Goal: Information Seeking & Learning: Learn about a topic

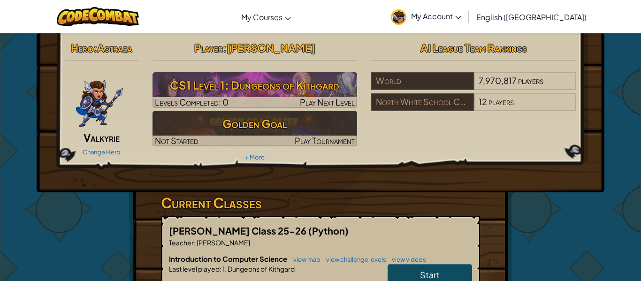
click at [412, 270] on link "Start" at bounding box center [429, 275] width 84 height 22
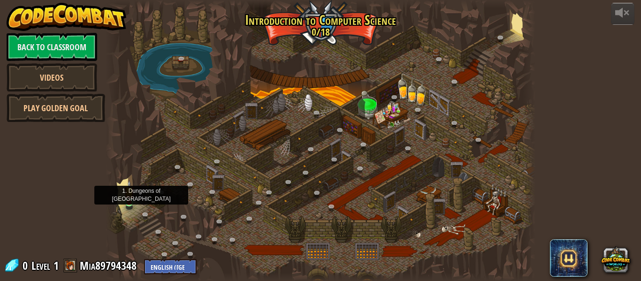
click at [128, 198] on img at bounding box center [129, 191] width 10 height 23
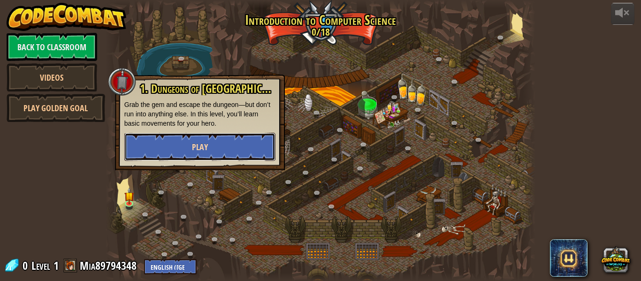
click at [195, 151] on span "Play" at bounding box center [200, 147] width 16 height 12
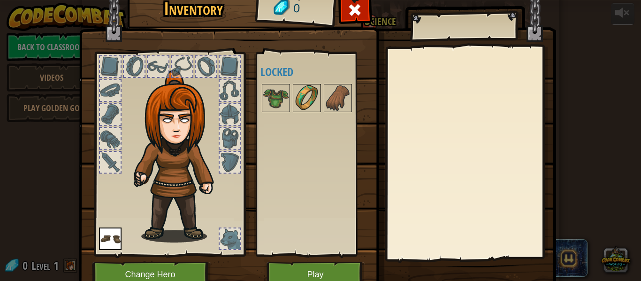
click at [310, 89] on img at bounding box center [307, 98] width 26 height 26
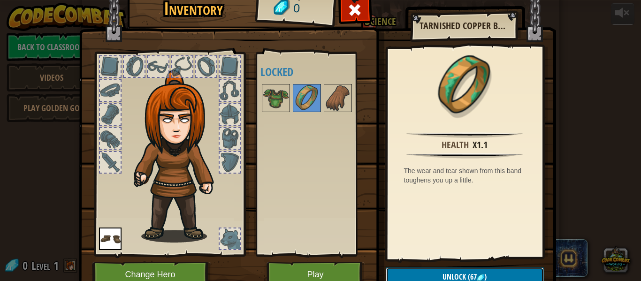
click at [461, 272] on span "Unlock" at bounding box center [453, 277] width 23 height 10
click at [511, 273] on button "Unlock (67 )" at bounding box center [465, 276] width 158 height 19
click at [305, 265] on button "Play" at bounding box center [315, 275] width 98 height 26
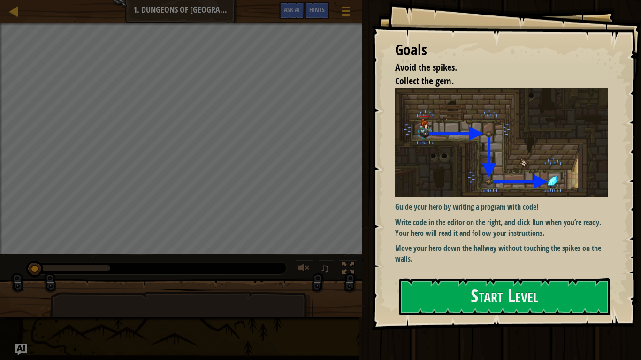
click at [457, 165] on img at bounding box center [501, 142] width 213 height 109
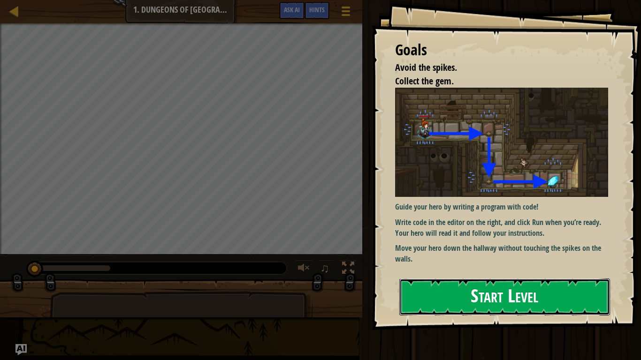
click at [464, 280] on button "Start Level" at bounding box center [504, 297] width 211 height 37
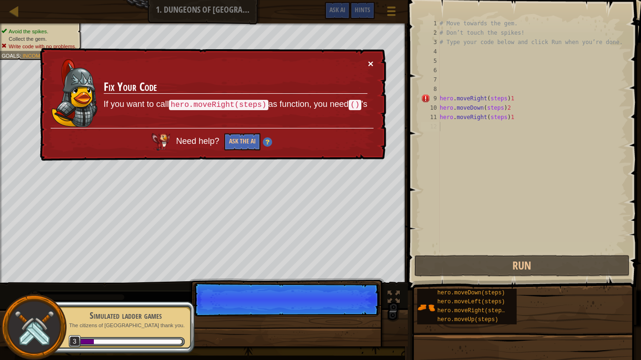
click at [371, 61] on button "×" at bounding box center [371, 64] width 6 height 10
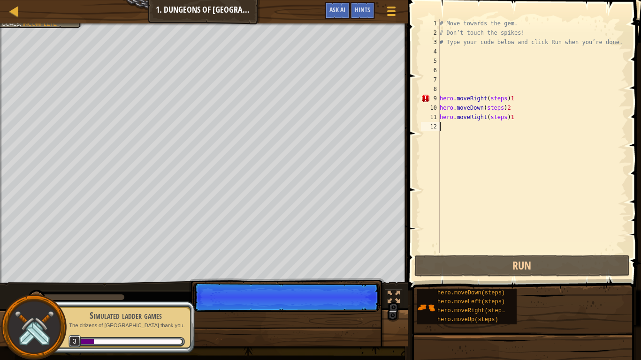
scroll to position [4, 0]
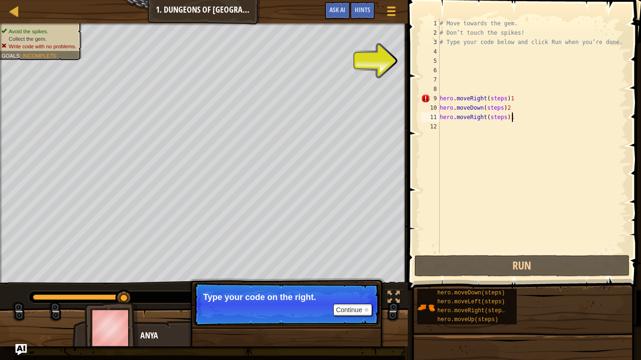
click at [514, 116] on div "# Move towards the gem. # Don’t touch the spikes! # Type your code below and cl…" at bounding box center [532, 145] width 189 height 253
type textarea "hero.moveRight(steps)1"
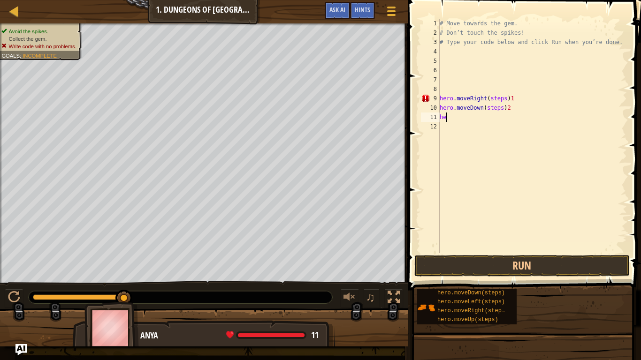
type textarea "h"
type textarea "hero"
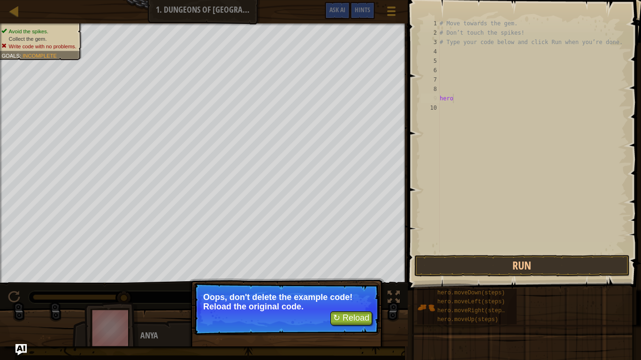
click at [380, 280] on div "↻ Reload Oops, don't delete the example code! Reload the original code." at bounding box center [287, 352] width 196 height 139
click at [363, 280] on button "↻ Reload" at bounding box center [351, 318] width 42 height 14
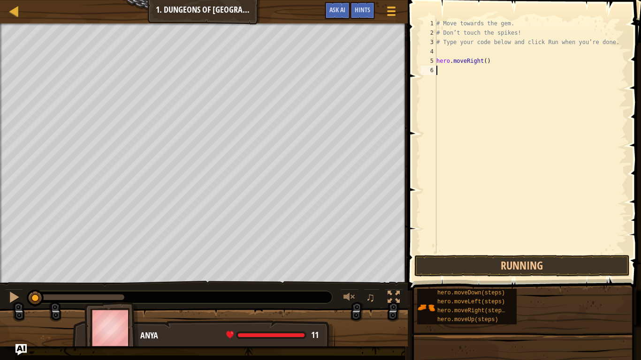
click at [363, 280] on div at bounding box center [204, 331] width 408 height 47
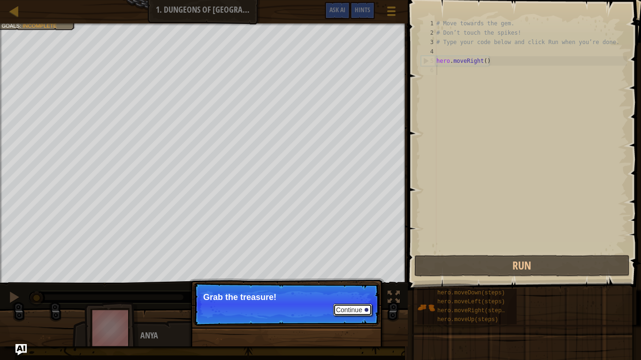
click at [352, 280] on button "Continue" at bounding box center [352, 310] width 39 height 12
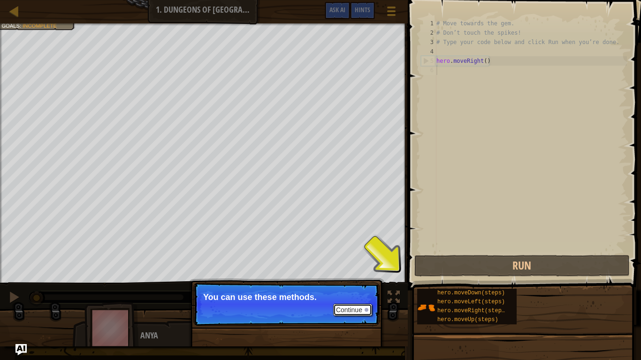
click at [352, 280] on button "Continue" at bounding box center [352, 310] width 39 height 12
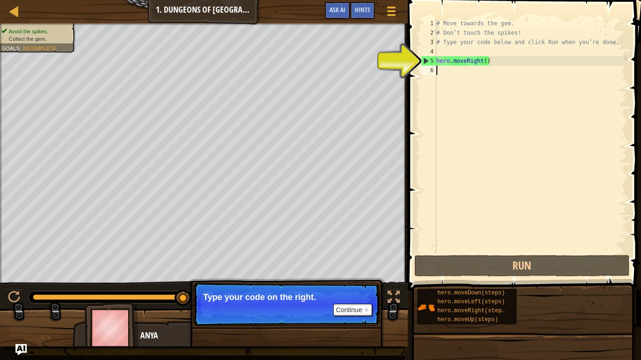
click at [451, 69] on div "# Move towards the gem. # Don’t touch the spikes! # Type your code below and cl…" at bounding box center [530, 145] width 192 height 253
click at [484, 60] on div "# Move towards the gem. # Don’t touch the spikes! # Type your code below and cl…" at bounding box center [530, 145] width 192 height 253
click at [488, 61] on div "# Move towards the gem. # Don’t touch the spikes! # Type your code below and cl…" at bounding box center [530, 145] width 192 height 253
click at [481, 59] on div "# Move towards the gem. # Don’t touch the spikes! # Type your code below and cl…" at bounding box center [530, 145] width 192 height 253
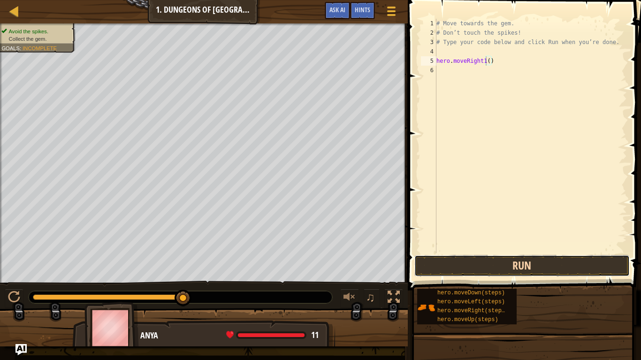
click at [540, 262] on button "Run" at bounding box center [521, 266] width 215 height 22
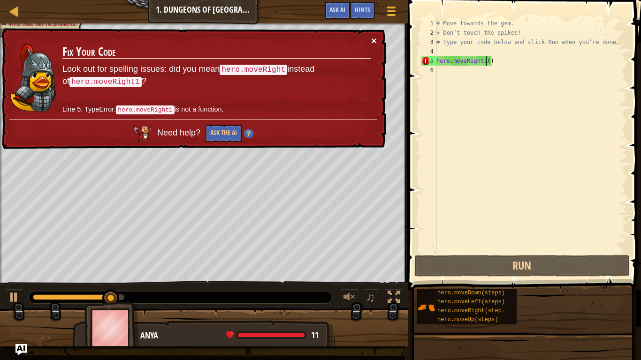
click at [375, 44] on button "×" at bounding box center [374, 41] width 6 height 10
click at [499, 61] on div "# Move towards the gem. # Don’t touch the spikes! # Type your code below and cl…" at bounding box center [530, 145] width 192 height 253
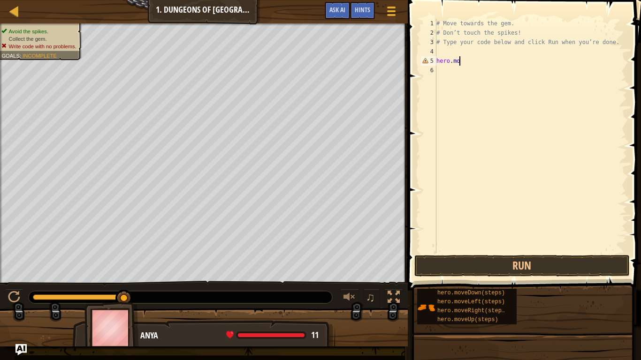
scroll to position [4, 1]
type textarea "h"
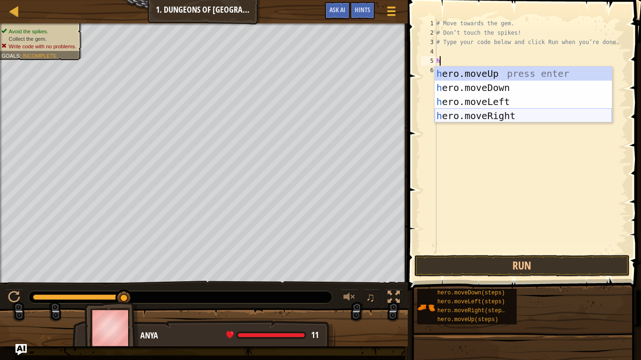
click at [472, 113] on div "h ero.moveUp press enter h ero.moveDown press enter h ero.moveLeft press enter …" at bounding box center [522, 109] width 177 height 84
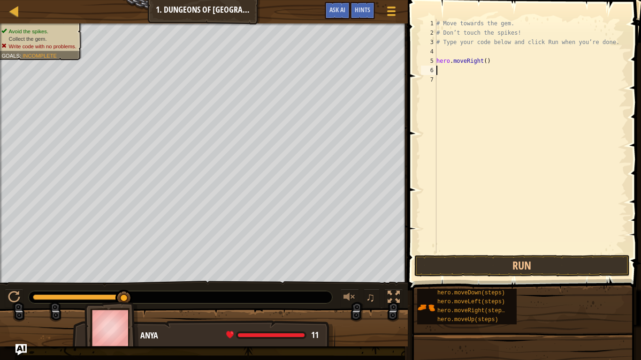
click at [486, 60] on div "# Move towards the gem. # Don’t touch the spikes! # Type your code below and cl…" at bounding box center [530, 145] width 192 height 253
type textarea "hero.moveRight(1)"
click at [523, 266] on button "Run" at bounding box center [521, 266] width 215 height 22
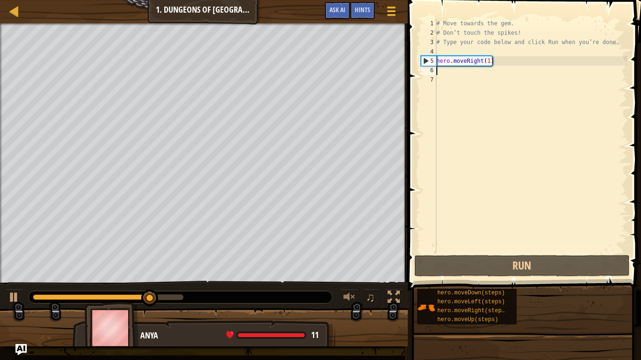
click at [437, 74] on div "# Move towards the gem. # Don’t touch the spikes! # Type your code below and cl…" at bounding box center [530, 145] width 192 height 253
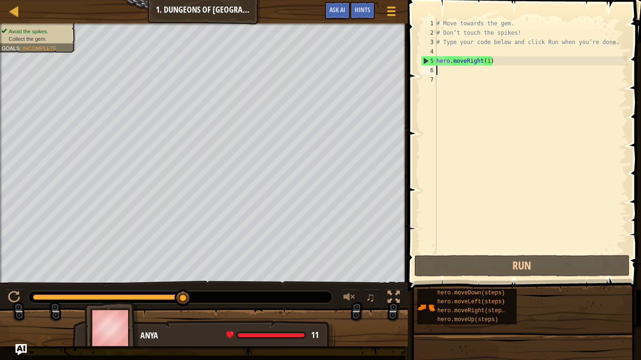
type textarea "h"
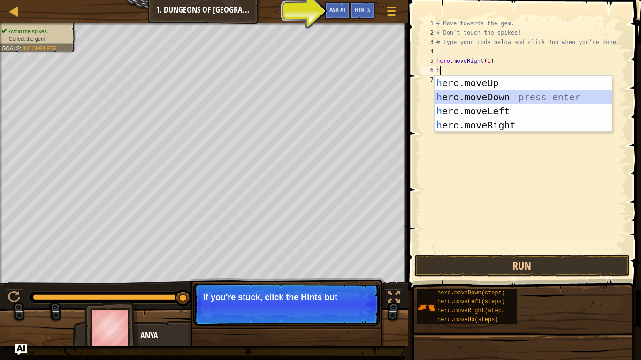
click at [488, 98] on div "h ero.moveUp press enter h ero.moveDown press enter h ero.moveLeft press enter …" at bounding box center [522, 118] width 177 height 84
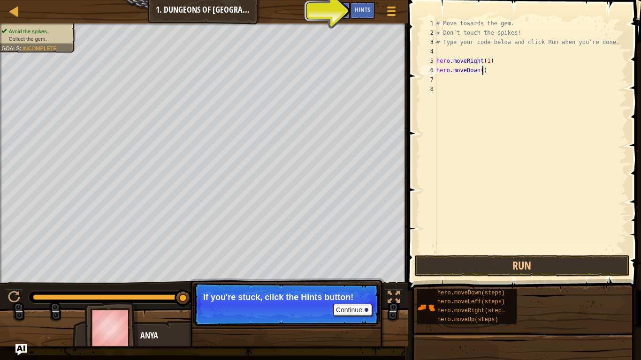
click at [482, 71] on div "# Move towards the gem. # Don’t touch the spikes! # Type your code below and cl…" at bounding box center [530, 145] width 192 height 253
click at [544, 259] on button "Run" at bounding box center [521, 266] width 215 height 22
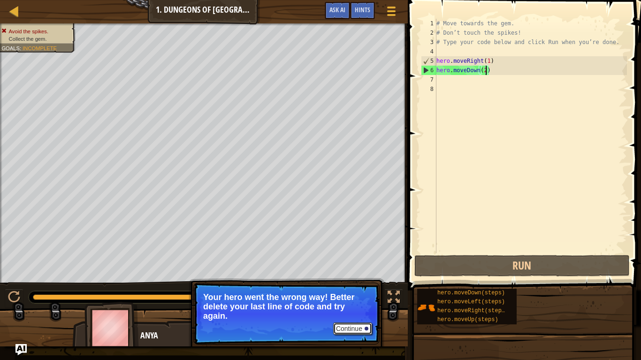
click at [362, 280] on button "Continue" at bounding box center [352, 329] width 39 height 12
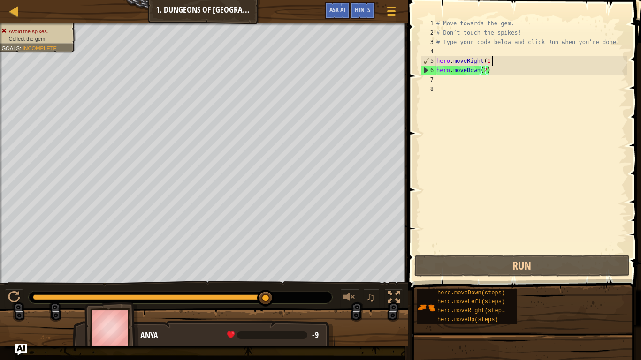
click at [492, 60] on div "# Move towards the gem. # Don’t touch the spikes! # Type your code below and cl…" at bounding box center [530, 145] width 192 height 253
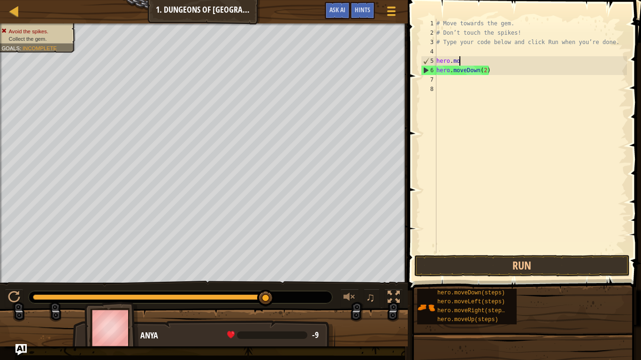
scroll to position [4, 1]
type textarea "h"
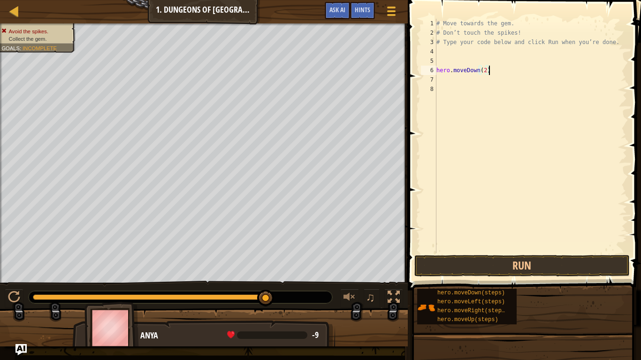
click at [489, 69] on div "# Move towards the gem. # Don’t touch the spikes! # Type your code below and cl…" at bounding box center [530, 145] width 192 height 253
type textarea "h"
click at [301, 280] on span at bounding box center [272, 336] width 70 height 8
drag, startPoint x: 263, startPoint y: 301, endPoint x: 379, endPoint y: 280, distance: 118.6
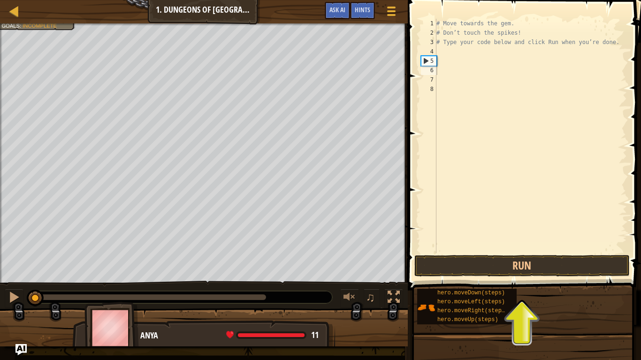
drag, startPoint x: 266, startPoint y: 297, endPoint x: 1, endPoint y: 257, distance: 268.1
click at [1, 257] on div "Avoid the spikes. Collect the gem. Goals : Incomplete ♫ Anya 11 x: 7 y: 18 x: 1…" at bounding box center [320, 184] width 641 height 323
click at [436, 62] on div "# Move towards the gem. # Don’t touch the spikes! # Type your code below and cl…" at bounding box center [530, 145] width 192 height 253
type textarea "h"
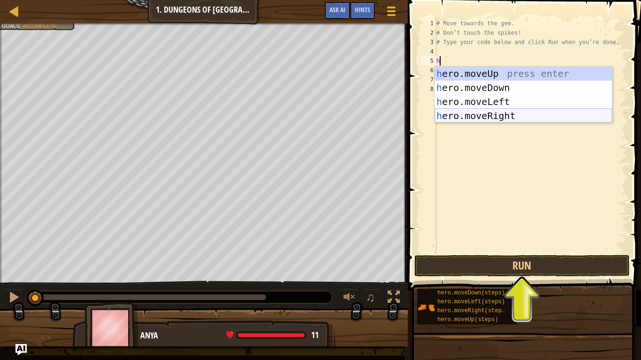
click at [480, 114] on div "h ero.moveUp press enter h ero.moveDown press enter h ero.moveLeft press enter …" at bounding box center [522, 109] width 177 height 84
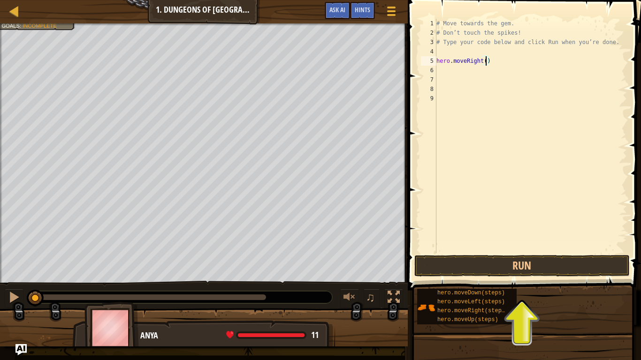
click at [485, 61] on div "# Move towards the gem. # Don’t touch the spikes! # Type your code below and cl…" at bounding box center [530, 145] width 192 height 253
type textarea "hero.moveRight(1)"
click at [494, 265] on button "Run" at bounding box center [521, 266] width 215 height 22
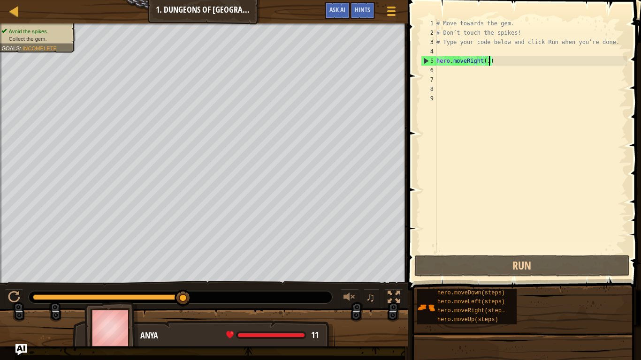
click at [435, 68] on div "6" at bounding box center [428, 70] width 15 height 9
type textarea "h"
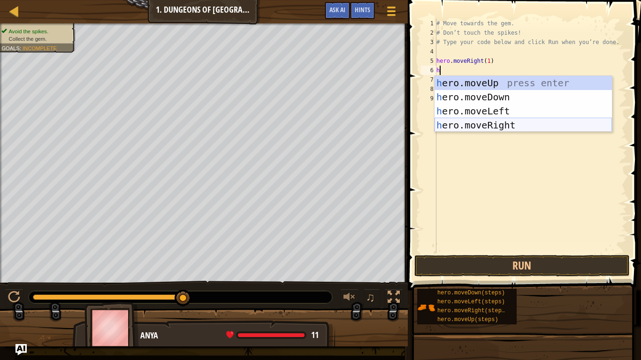
click at [502, 125] on div "h ero.moveUp press enter h ero.moveDown press enter h ero.moveLeft press enter …" at bounding box center [522, 118] width 177 height 84
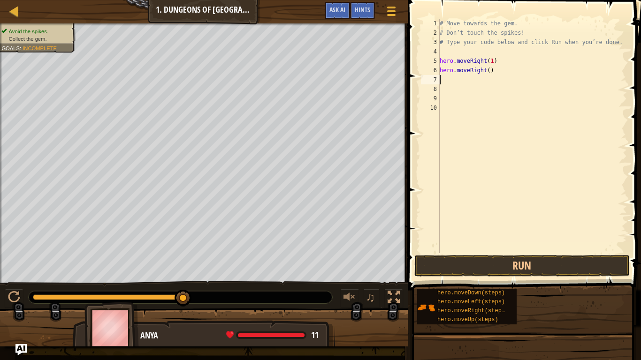
click at [489, 70] on div "# Move towards the gem. # Don’t touch the spikes! # Type your code below and cl…" at bounding box center [532, 145] width 189 height 253
type textarea "hero.moveRight(2)"
click at [442, 80] on div "# Move towards the gem. # Don’t touch the spikes! # Type your code below and cl…" at bounding box center [532, 145] width 189 height 253
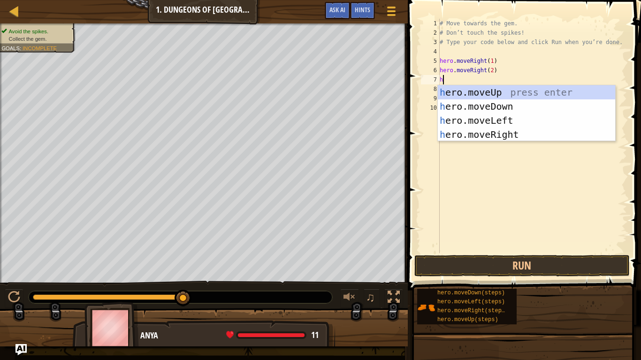
click at [513, 73] on div "# Move towards the gem. # Don’t touch the spikes! # Type your code below and cl…" at bounding box center [532, 145] width 189 height 253
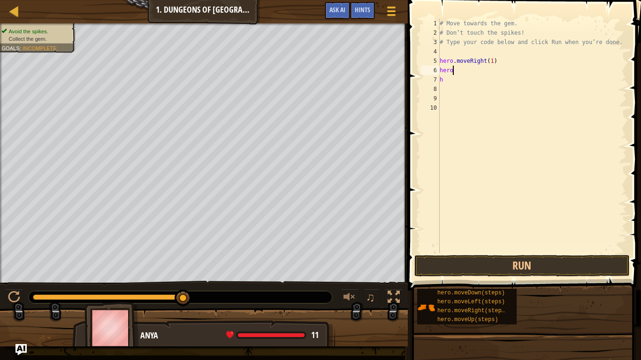
type textarea "h"
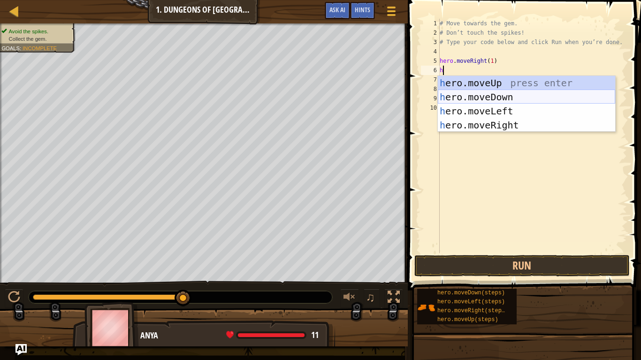
click at [507, 95] on div "h ero.moveUp press enter h ero.moveDown press enter h ero.moveLeft press enter …" at bounding box center [526, 118] width 177 height 84
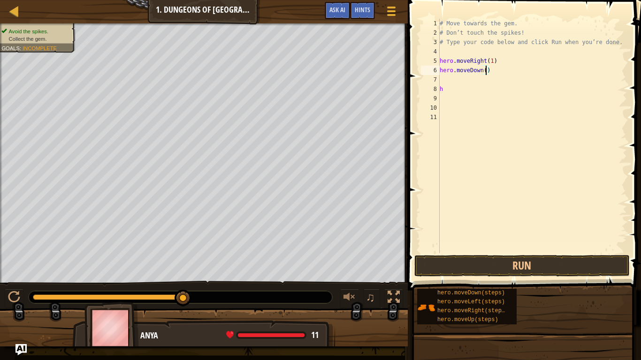
click at [485, 69] on div "# Move towards the gem. # Don’t touch the spikes! # Type your code below and cl…" at bounding box center [532, 145] width 189 height 253
type textarea "hero.moveDown(2)"
click at [439, 83] on div "# Move towards the gem. # Don’t touch the spikes! # Type your code below and cl…" at bounding box center [532, 145] width 189 height 253
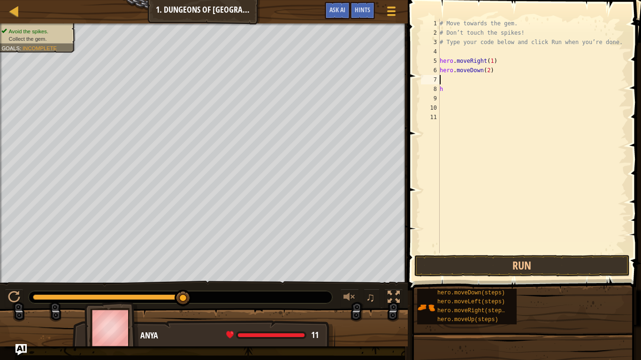
type textarea "h"
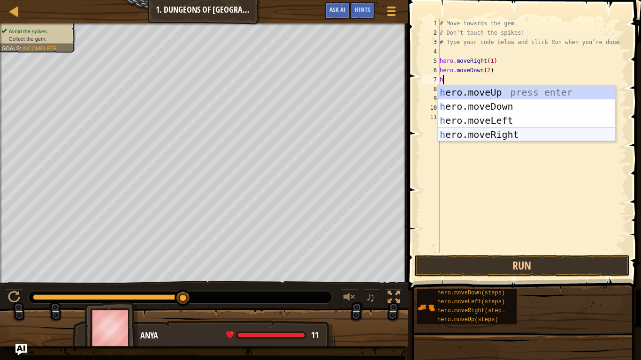
click at [485, 133] on div "h ero.moveUp press enter h ero.moveDown press enter h ero.moveLeft press enter …" at bounding box center [526, 127] width 177 height 84
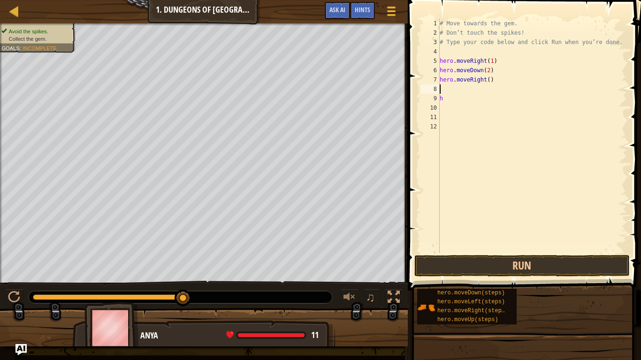
click at [489, 80] on div "# Move towards the gem. # Don’t touch the spikes! # Type your code below and cl…" at bounding box center [532, 145] width 189 height 253
click at [506, 261] on button "Run" at bounding box center [521, 266] width 215 height 22
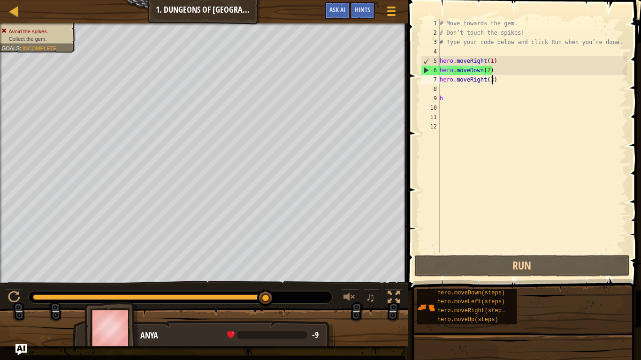
click at [493, 70] on div "# Move towards the gem. # Don’t touch the spikes! # Type your code below and cl…" at bounding box center [532, 145] width 189 height 253
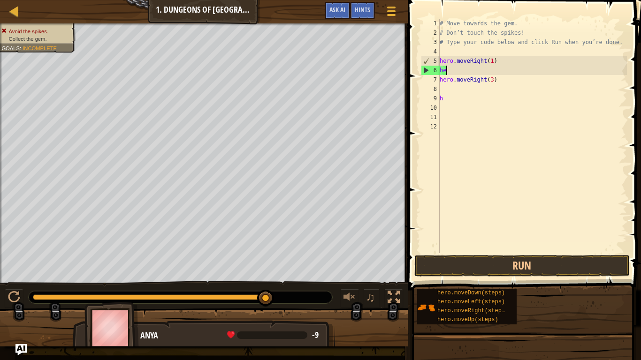
scroll to position [4, 0]
type textarea "h"
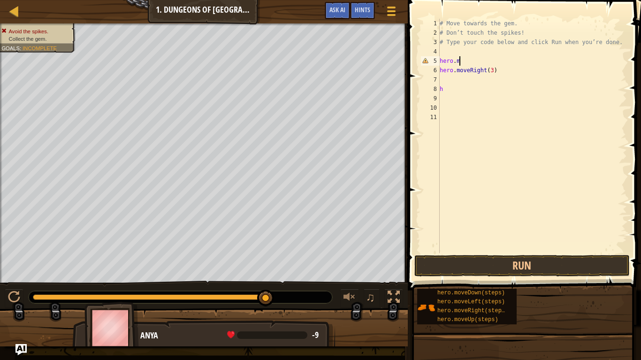
type textarea "h"
click at [498, 61] on div "# Move towards the gem. # Don’t touch the spikes! # Type your code below and cl…" at bounding box center [532, 145] width 189 height 253
type textarea "h"
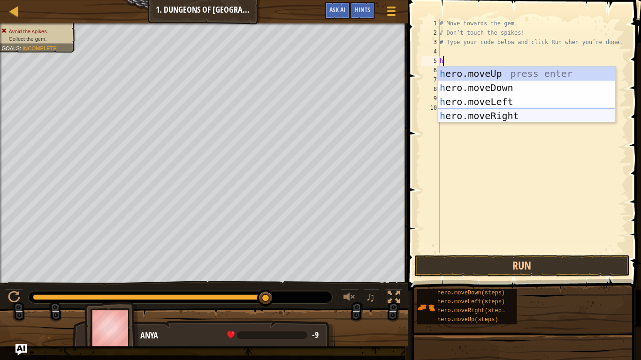
click at [509, 112] on div "h ero.moveUp press enter h ero.moveDown press enter h ero.moveLeft press enter …" at bounding box center [526, 109] width 177 height 84
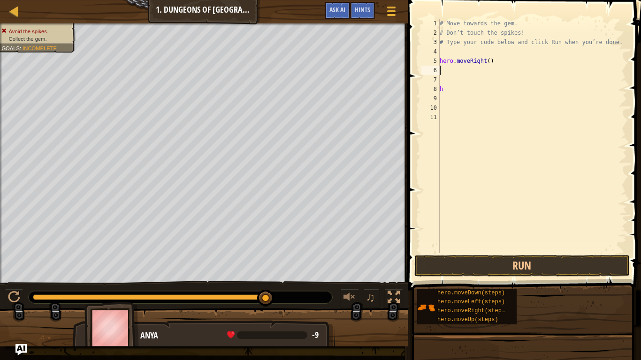
click at [488, 59] on div "# Move towards the gem. # Don’t touch the spikes! # Type your code below and cl…" at bounding box center [532, 145] width 189 height 253
click at [485, 265] on button "Run" at bounding box center [521, 266] width 215 height 22
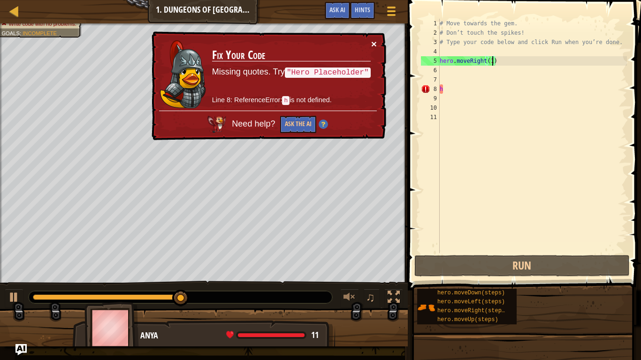
click at [371, 47] on button "×" at bounding box center [374, 44] width 6 height 10
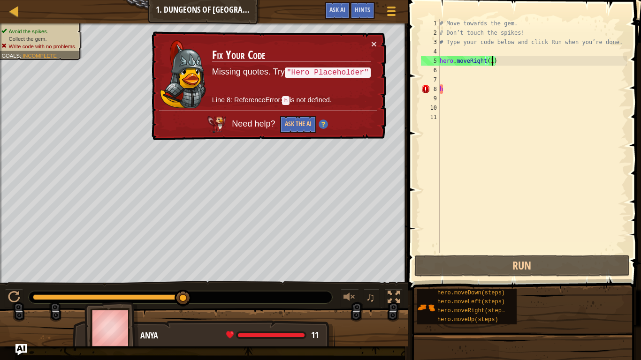
click at [450, 88] on div "# Move towards the gem. # Don’t touch the spikes! # Type your code below and cl…" at bounding box center [532, 145] width 189 height 253
type textarea "h"
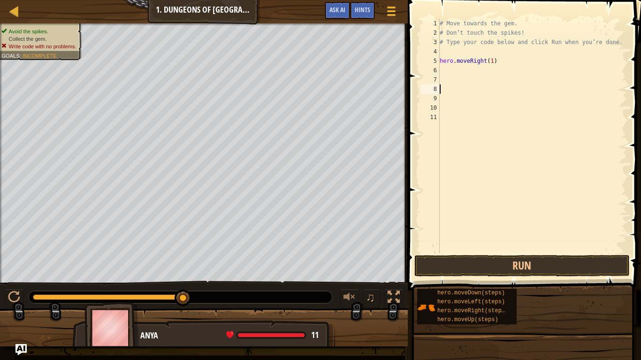
click at [442, 71] on div "# Move towards the gem. # Don’t touch the spikes! # Type your code below and cl…" at bounding box center [532, 145] width 189 height 253
click at [446, 70] on div "# Move towards the gem. # Don’t touch the spikes! # Type your code below and cl…" at bounding box center [532, 145] width 189 height 253
type textarea "h"
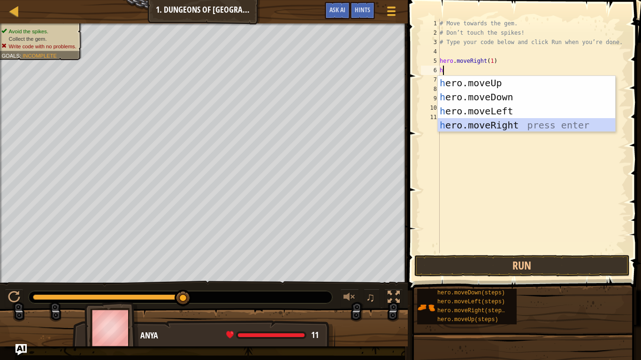
click at [501, 130] on div "h ero.moveUp press enter h ero.moveDown press enter h ero.moveLeft press enter …" at bounding box center [526, 118] width 177 height 84
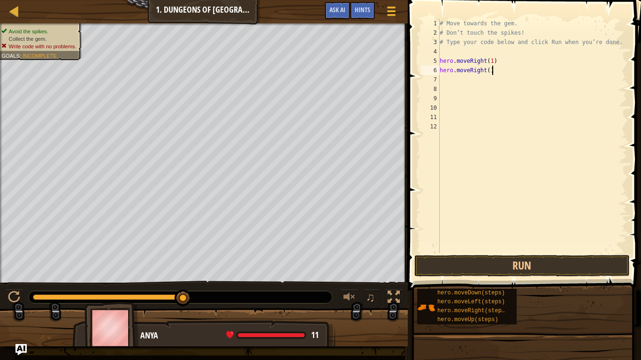
click at [491, 70] on div "# Move towards the gem. # Don’t touch the spikes! # Type your code below and cl…" at bounding box center [532, 145] width 189 height 253
click at [487, 69] on div "# Move towards the gem. # Don’t touch the spikes! # Type your code below and cl…" at bounding box center [532, 145] width 189 height 253
click at [489, 69] on div "# Move towards the gem. # Don’t touch the spikes! # Type your code below and cl…" at bounding box center [532, 145] width 189 height 253
click at [469, 270] on button "Run" at bounding box center [521, 266] width 215 height 22
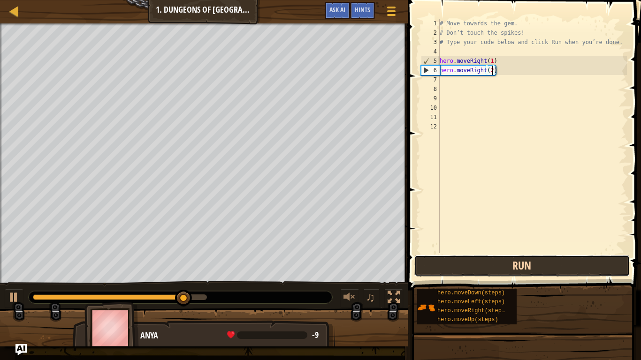
click at [469, 270] on button "Run" at bounding box center [521, 266] width 215 height 22
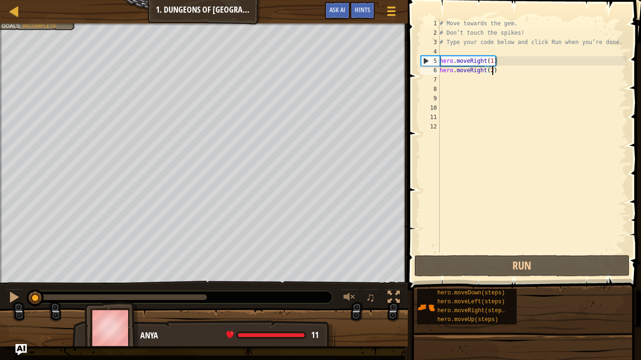
click at [21, 265] on div "Avoid the spikes. Collect the gem. Goals : Incomplete ♫ Anya 11 x: 7 y: 18 x: 1…" at bounding box center [320, 184] width 641 height 323
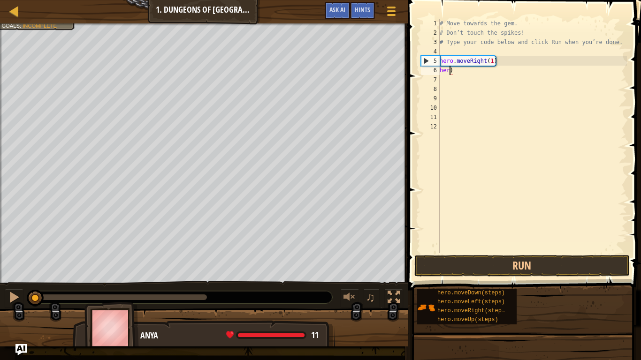
scroll to position [4, 0]
type textarea ")"
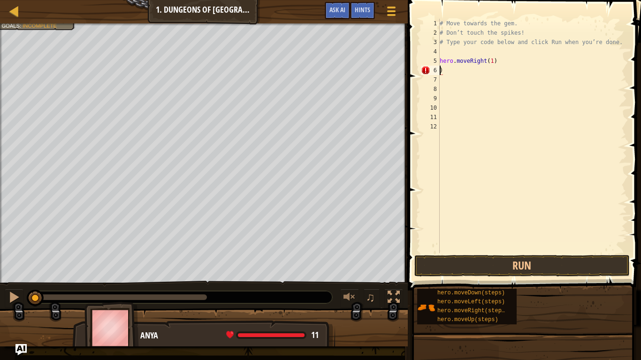
click at [458, 78] on div "# Move towards the gem. # Don’t touch the spikes! # Type your code below and cl…" at bounding box center [532, 145] width 189 height 253
click at [450, 69] on div "# Move towards the gem. # Don’t touch the spikes! # Type your code below and cl…" at bounding box center [532, 145] width 189 height 253
type textarea ")"
click at [503, 63] on div "# Move towards the gem. # Don’t touch the spikes! # Type your code below and cl…" at bounding box center [532, 145] width 189 height 253
type textarea "h"
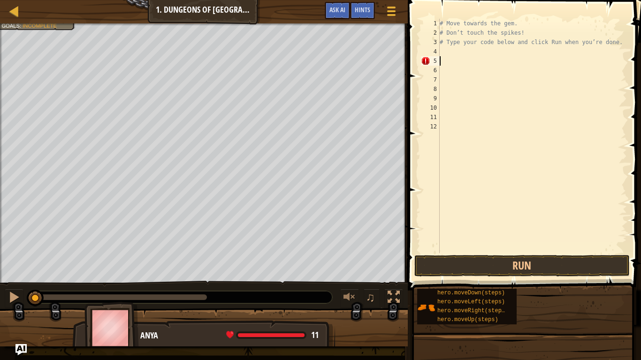
type textarea "# Type your code below and click Run when you’re done."
